Goal: Task Accomplishment & Management: Manage account settings

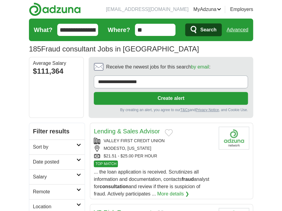
click at [216, 24] on span "Search" at bounding box center [208, 30] width 16 height 12
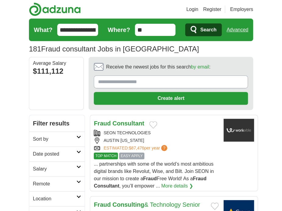
click at [51, 180] on h2 "Remote" at bounding box center [55, 183] width 44 height 7
click at [42, 196] on link "Remote jobs" at bounding box center [46, 198] width 27 height 5
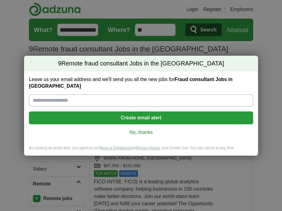
click at [142, 129] on link "No, thanks" at bounding box center [141, 132] width 215 height 7
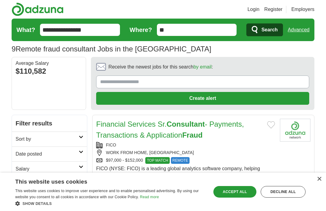
click at [280, 9] on link "Register" at bounding box center [273, 9] width 18 height 7
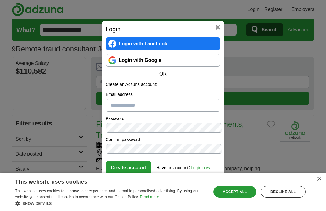
click at [147, 67] on link "Login with Google" at bounding box center [162, 60] width 115 height 13
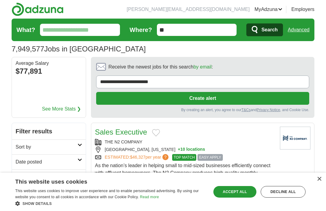
click at [282, 10] on link "MyAdzuna" at bounding box center [268, 9] width 28 height 7
click at [0, 0] on link "Resumes" at bounding box center [0, 0] width 0 height 0
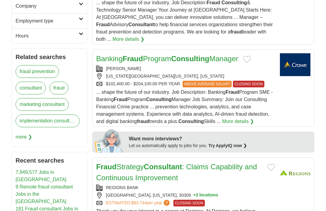
scroll to position [234, 0]
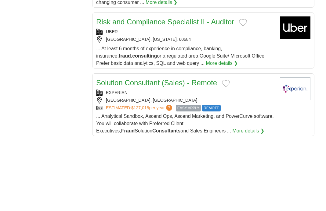
scroll to position [889, 0]
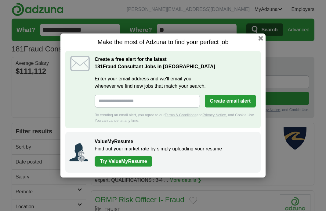
click at [239, 59] on div "Make the most of Adzuna to find your perfect job Create a free alert for the la…" at bounding box center [162, 106] width 205 height 144
